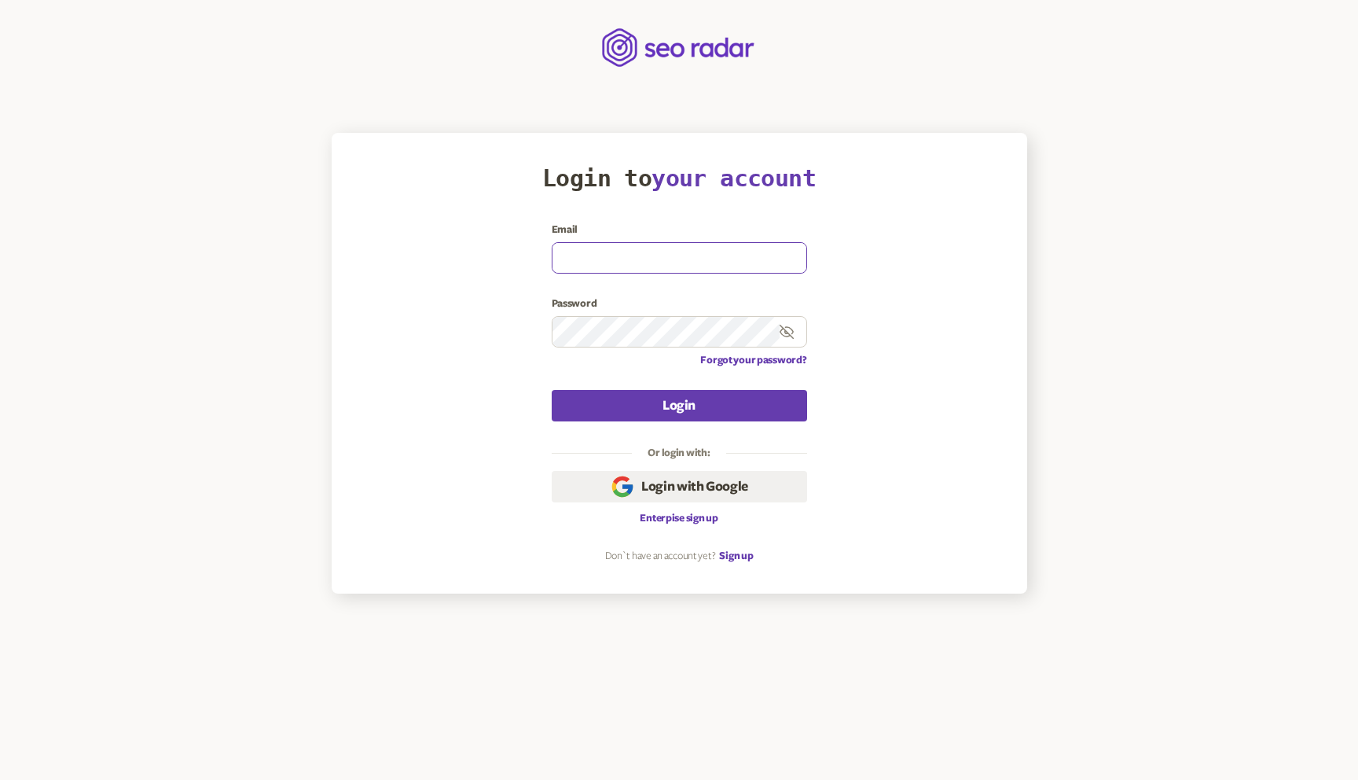
click at [674, 261] on input at bounding box center [679, 258] width 254 height 30
type input "[EMAIL_ADDRESS][DOMAIN_NAME]"
click at [552, 390] on button "Login" at bounding box center [679, 405] width 255 height 31
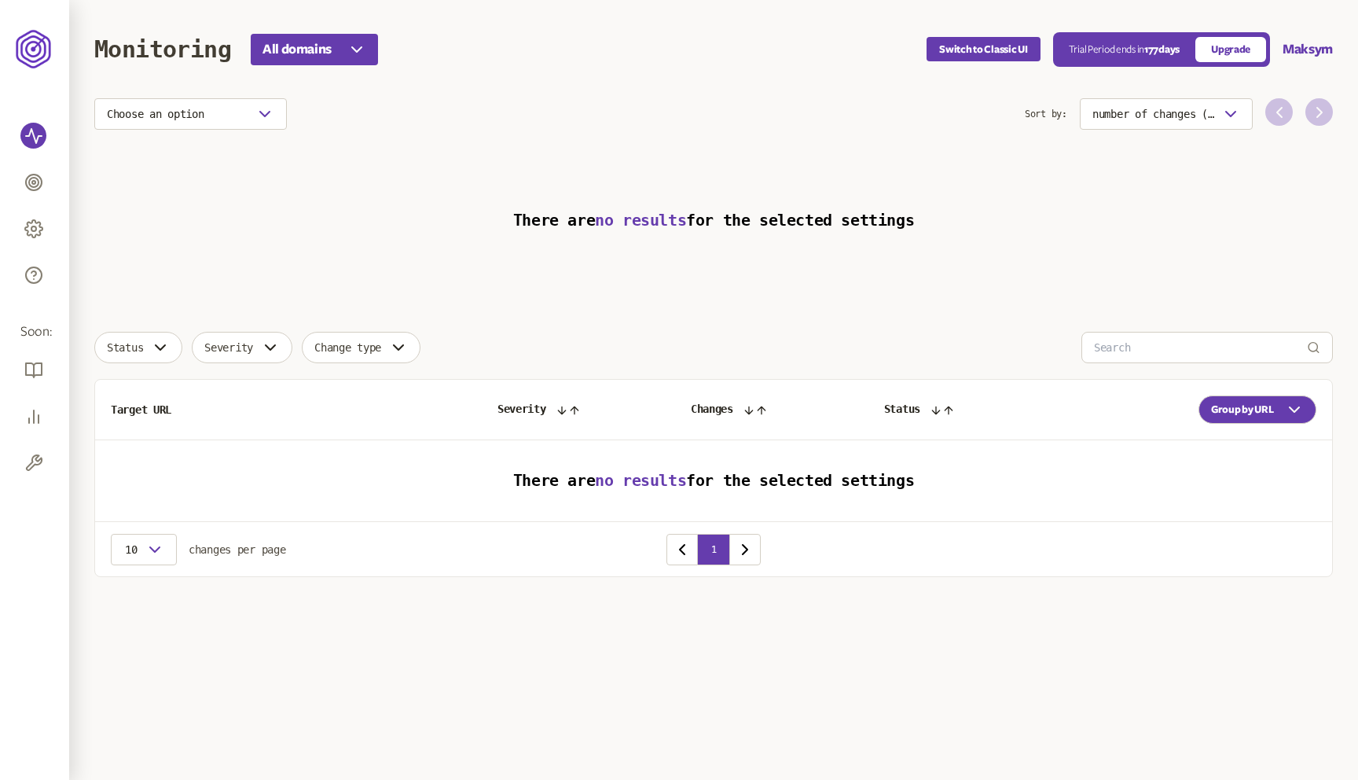
click at [1294, 59] on div "Switch to Classic UI Trial Period ends in 177 days Upgrade Maksym" at bounding box center [1130, 49] width 406 height 35
click at [1308, 59] on div "Switch to Classic UI Trial Period ends in 177 days Upgrade Maksym" at bounding box center [1130, 49] width 406 height 35
click at [1286, 46] on button "Maksym" at bounding box center [1308, 49] width 50 height 19
click at [1250, 83] on link "Profile & security" at bounding box center [1281, 84] width 79 height 13
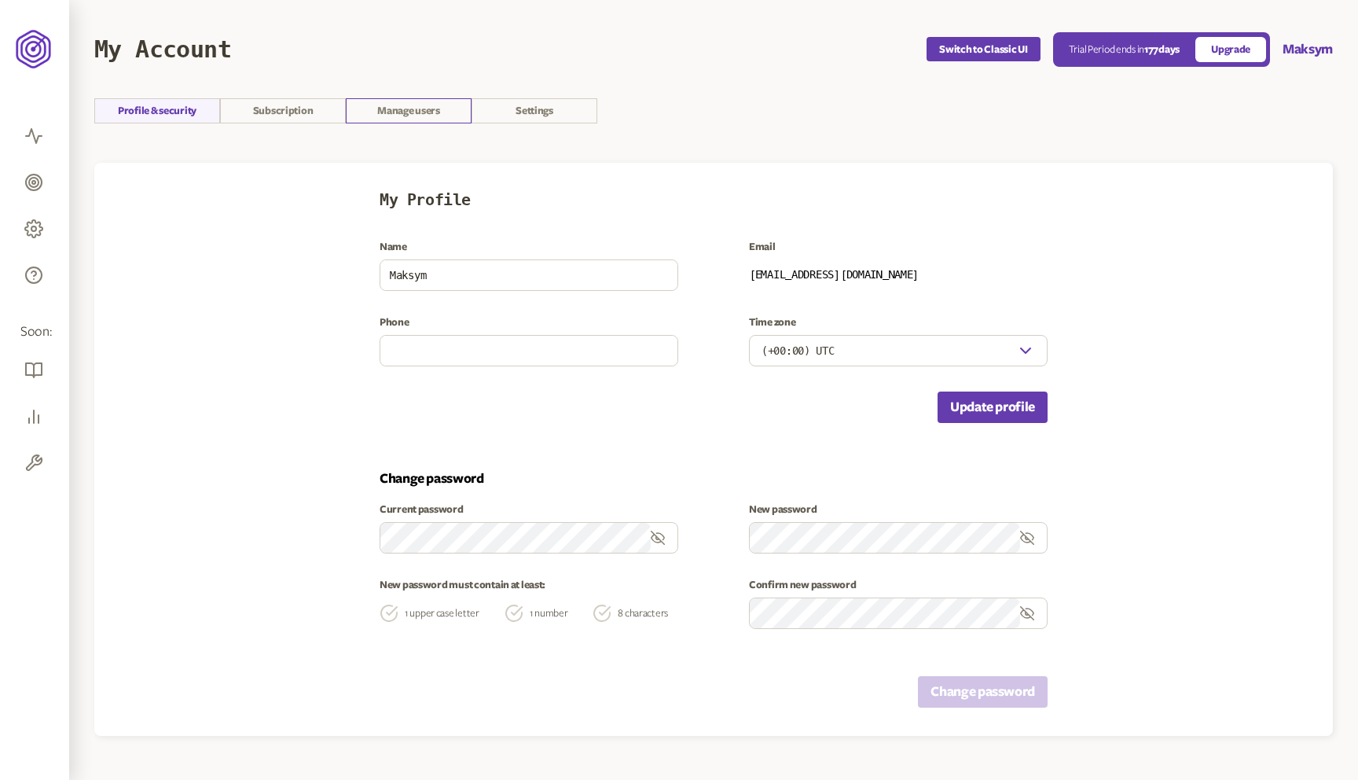
click at [426, 106] on link "Manage users" at bounding box center [409, 110] width 126 height 25
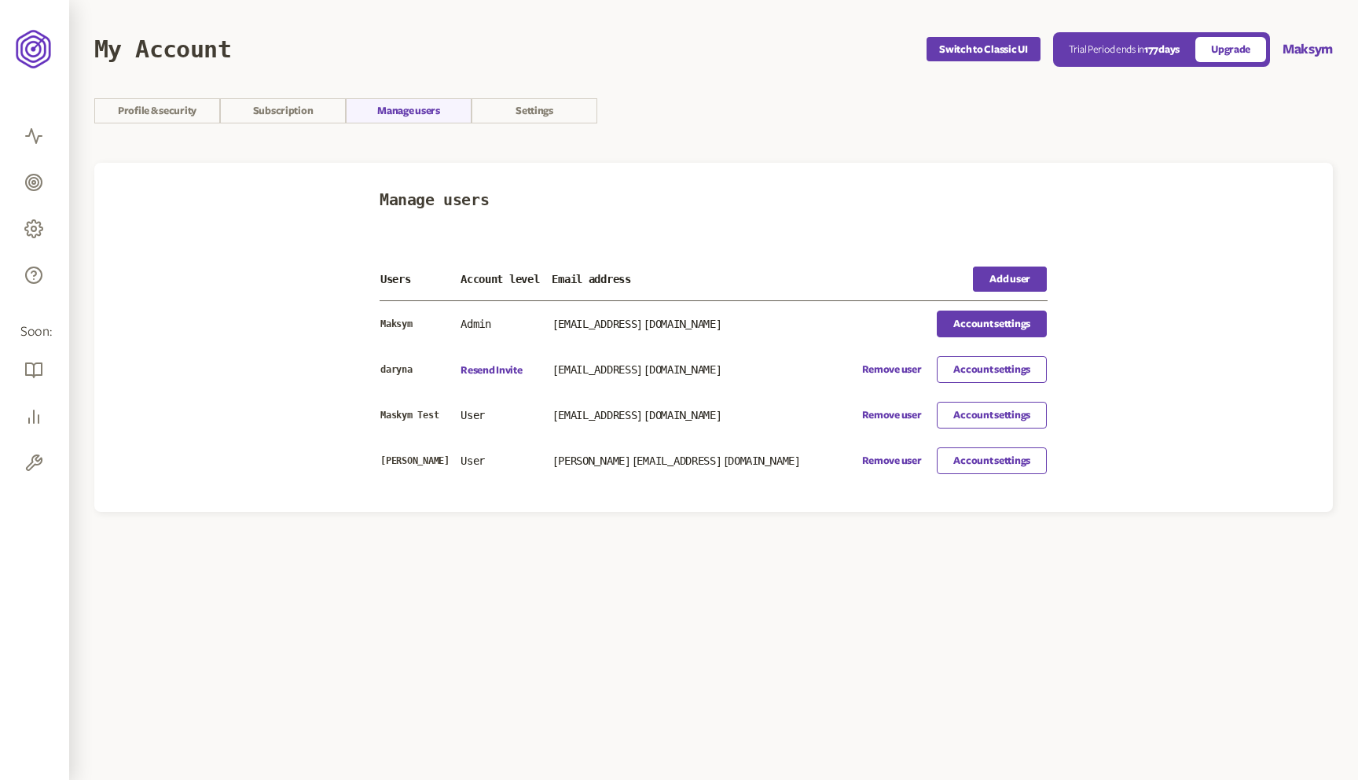
click at [956, 321] on link "Account settings" at bounding box center [992, 323] width 110 height 27
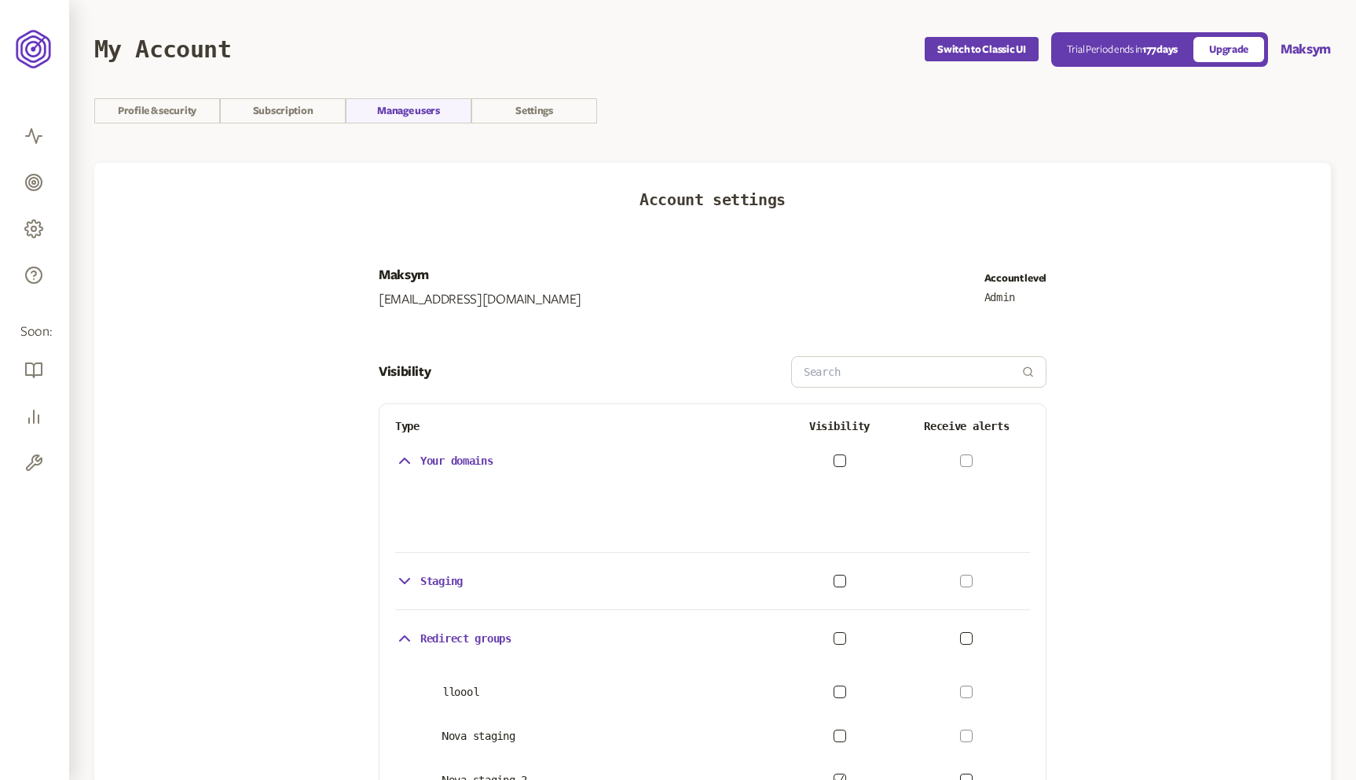
click at [834, 461] on button "button" at bounding box center [840, 460] width 13 height 13
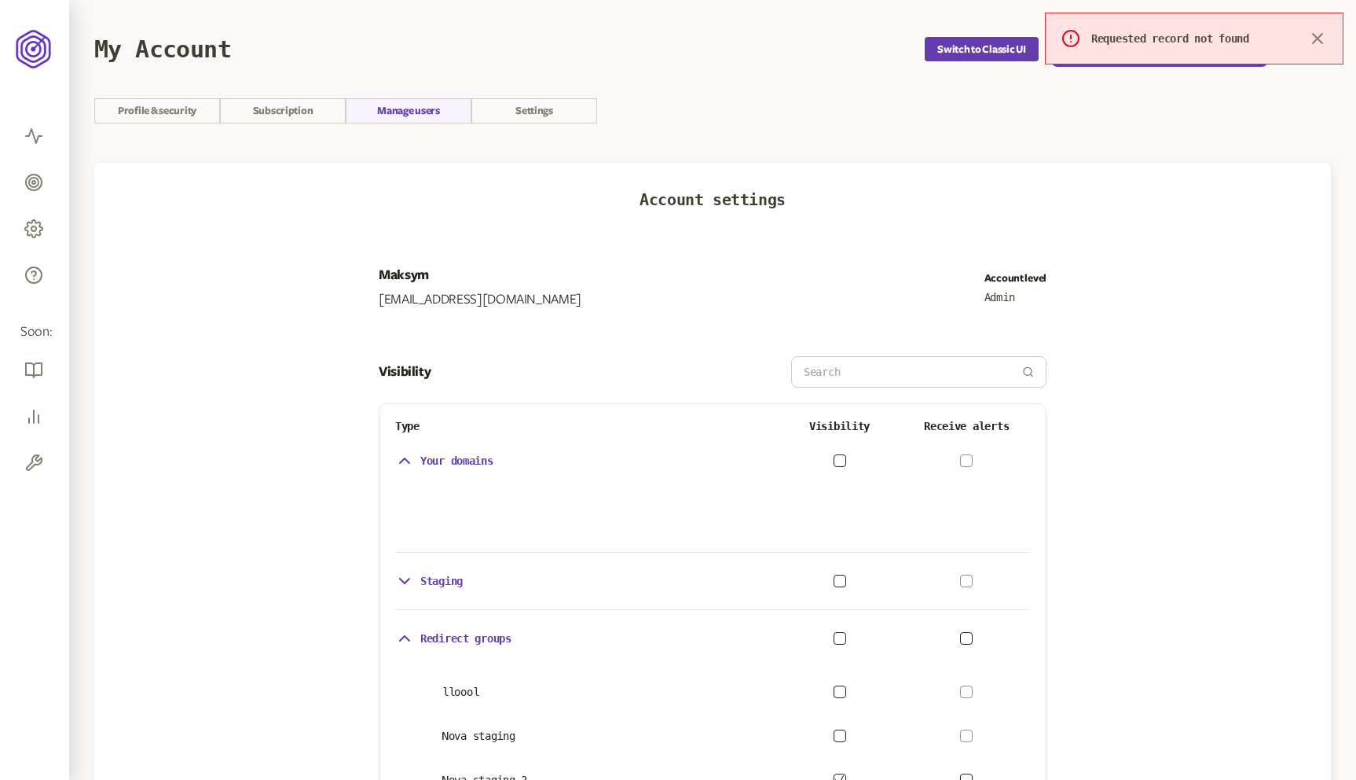
click at [834, 574] on div "Staging" at bounding box center [712, 580] width 635 height 31
click at [844, 580] on button "button" at bounding box center [840, 580] width 13 height 13
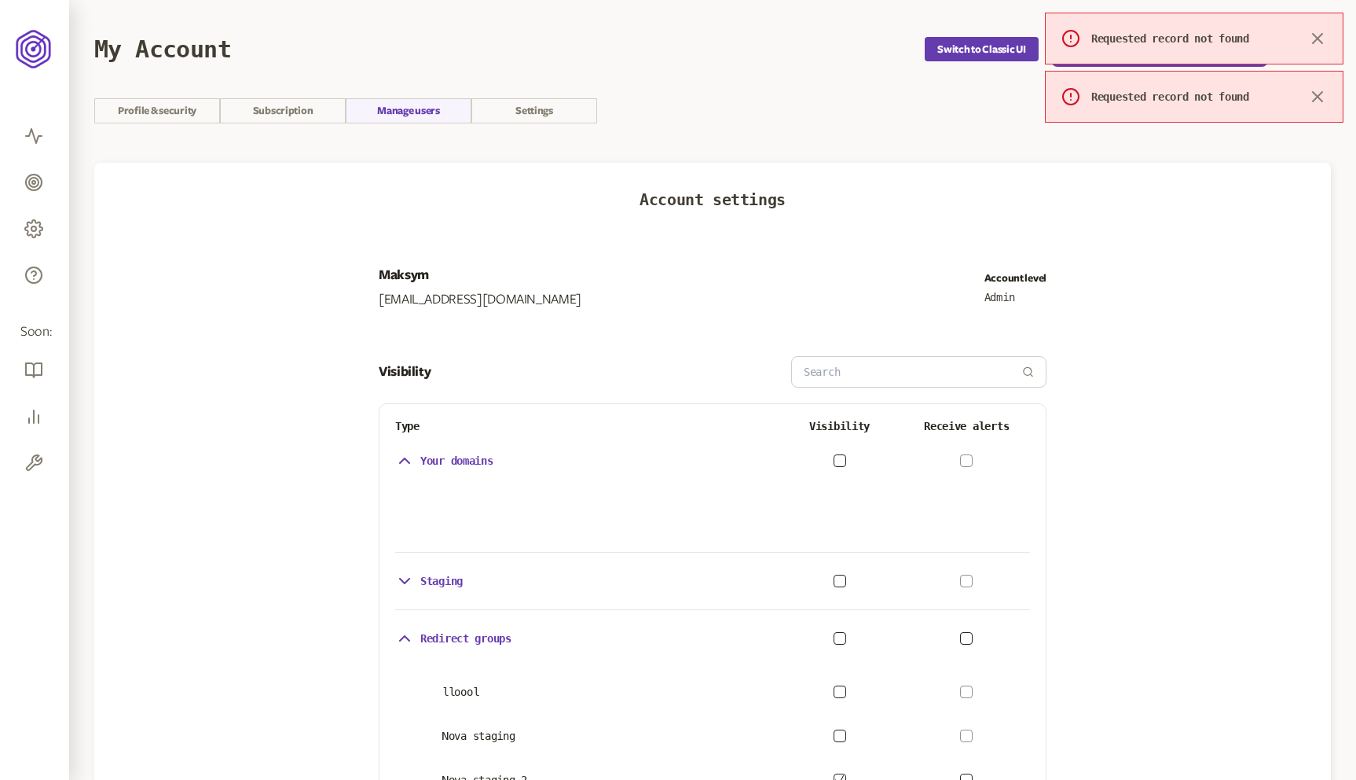
click at [836, 633] on button "button" at bounding box center [840, 638] width 13 height 13
